Goal: Task Accomplishment & Management: Manage account settings

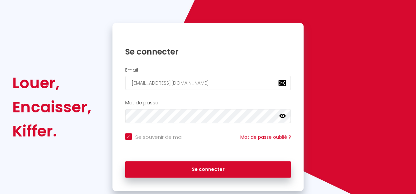
scroll to position [54, 0]
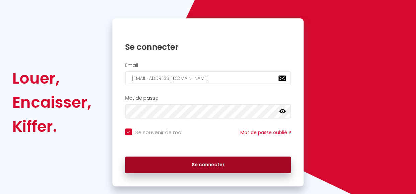
click at [225, 160] on button "Se connecter" at bounding box center [208, 165] width 166 height 17
checkbox input "true"
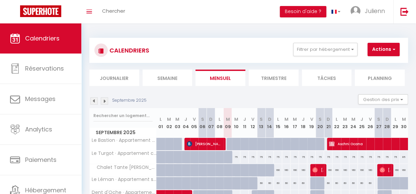
click at [93, 103] on img at bounding box center [93, 100] width 7 height 7
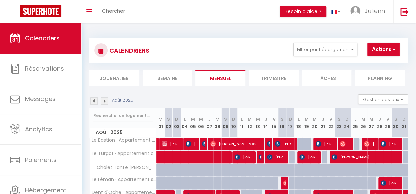
click at [122, 82] on li "Journalier" at bounding box center [114, 78] width 50 height 16
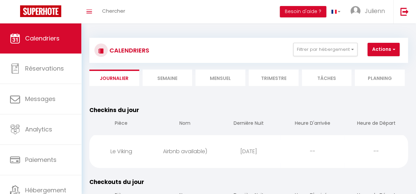
click at [178, 78] on li "Semaine" at bounding box center [167, 78] width 50 height 16
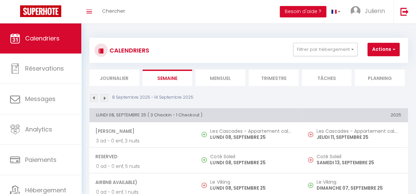
click at [92, 100] on img at bounding box center [93, 97] width 7 height 7
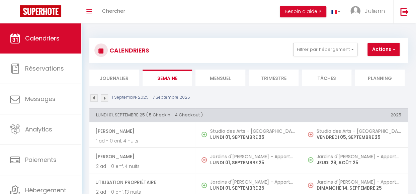
click at [92, 100] on img at bounding box center [93, 97] width 7 height 7
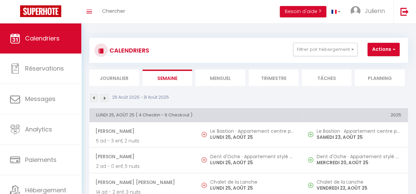
click at [92, 100] on img at bounding box center [93, 97] width 7 height 7
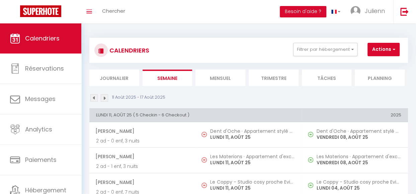
click at [92, 100] on img at bounding box center [93, 97] width 7 height 7
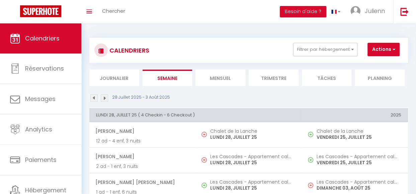
click at [92, 100] on img at bounding box center [93, 97] width 7 height 7
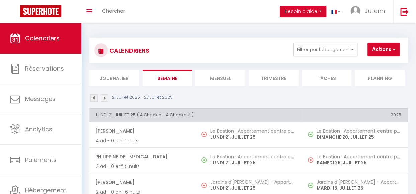
click at [92, 100] on img at bounding box center [93, 97] width 7 height 7
click at [240, 83] on li "Mensuel" at bounding box center [220, 78] width 50 height 16
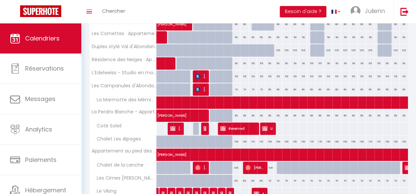
scroll to position [227, 0]
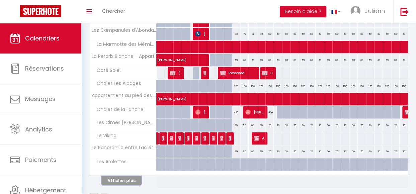
click at [121, 181] on button "Afficher plus" at bounding box center [121, 180] width 40 height 9
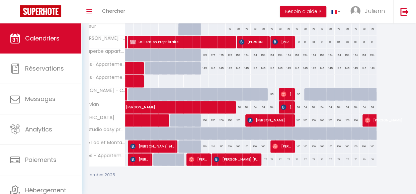
scroll to position [0, 0]
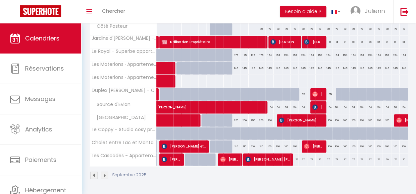
click at [95, 174] on img at bounding box center [93, 175] width 7 height 7
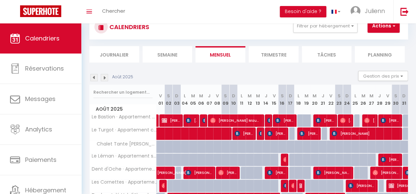
scroll to position [253, 0]
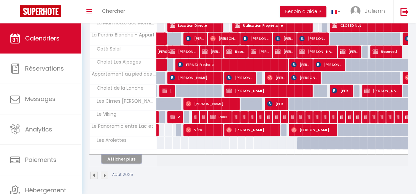
click at [125, 155] on button "Afficher plus" at bounding box center [121, 159] width 40 height 9
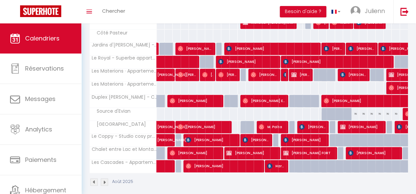
scroll to position [456, 0]
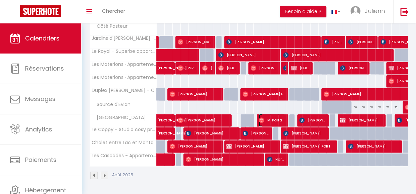
click at [271, 114] on span "⁨M.⁩ Palta" at bounding box center [272, 120] width 27 height 13
select select "OK"
select select "0"
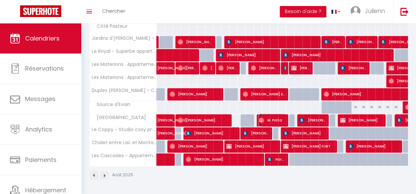
select select "1"
select select
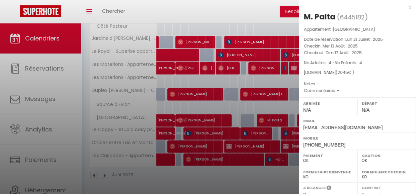
click at [250, 108] on div at bounding box center [208, 97] width 416 height 194
